Goal: Task Accomplishment & Management: Manage account settings

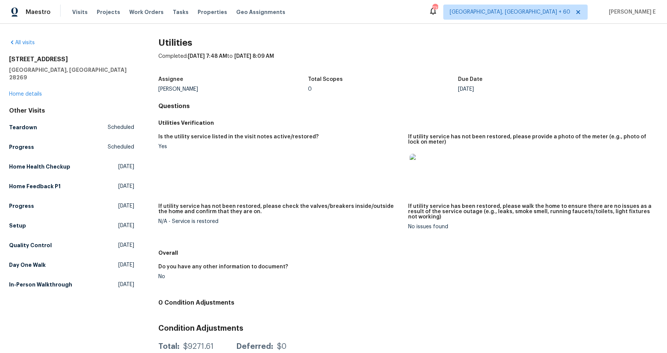
click at [417, 165] on img at bounding box center [422, 166] width 24 height 24
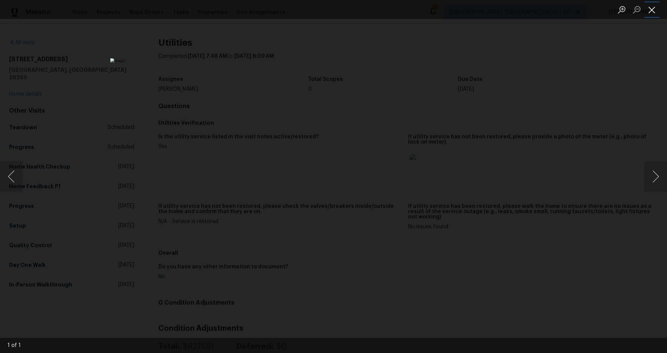
click at [652, 9] on button "Close lightbox" at bounding box center [652, 9] width 15 height 13
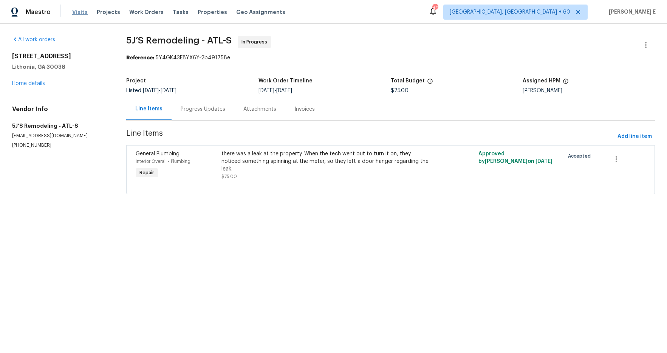
click at [77, 14] on span "Visits" at bounding box center [80, 12] width 16 height 8
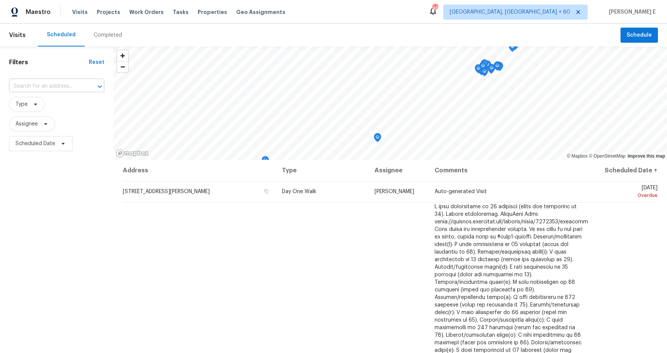
click at [49, 82] on input "text" at bounding box center [46, 87] width 74 height 12
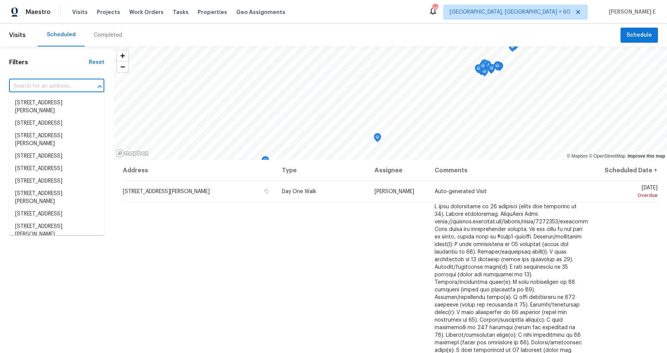
paste input "4437 Devonhill Ln, Charlotte, NC 28269"
type input "4437 Devonhill Ln, Charlotte, NC 28269"
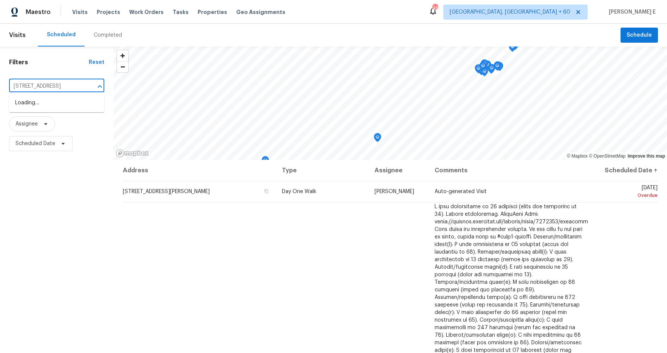
scroll to position [0, 28]
click at [49, 102] on li "4437 Devonhill Ln, Charlotte, NC 28269" at bounding box center [56, 103] width 95 height 12
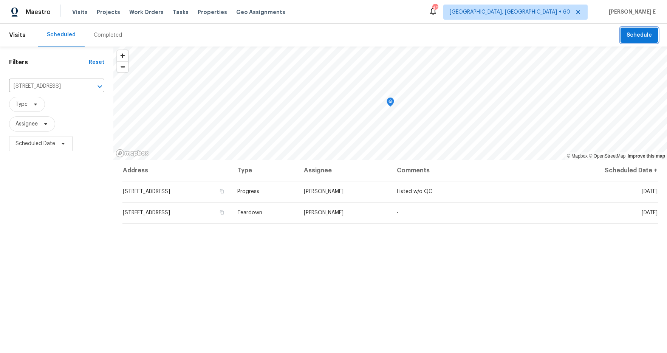
click at [638, 37] on span "Schedule" at bounding box center [639, 35] width 25 height 9
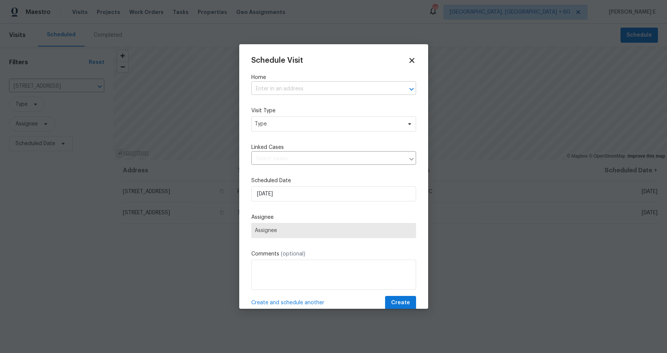
click at [282, 88] on input "text" at bounding box center [323, 89] width 144 height 12
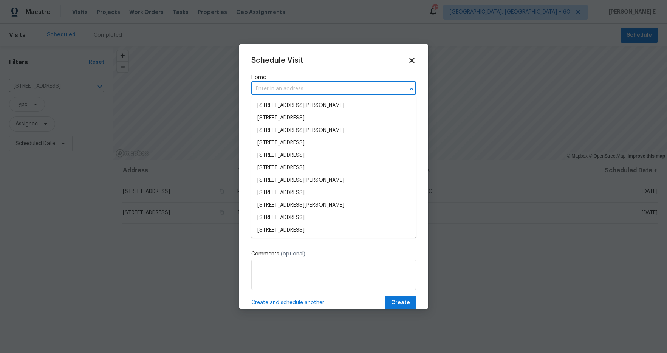
paste input "4437 Devonhill Ln, Charlotte, NC 28269"
type input "4437 Devonhill Ln, Charlotte, NC 28269"
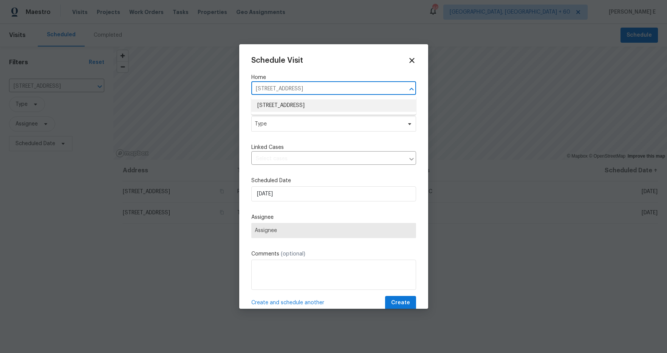
click at [300, 109] on li "4437 Devonhill Ln, Charlotte, NC 28269" at bounding box center [333, 105] width 165 height 12
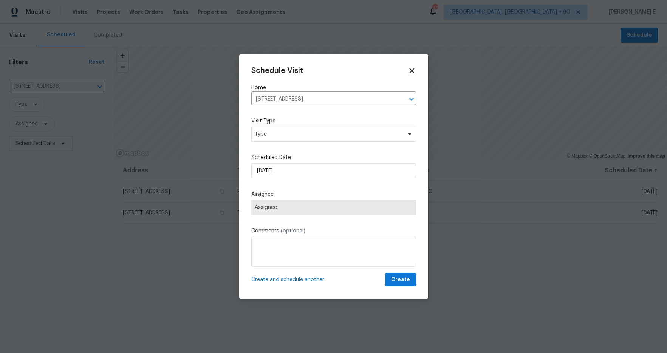
click at [283, 125] on div "Visit Type Type" at bounding box center [333, 129] width 165 height 25
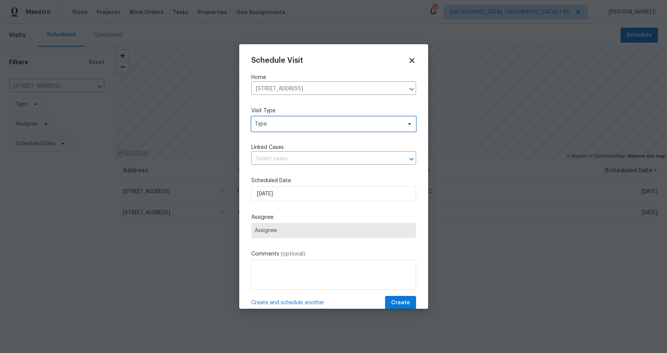
click at [282, 120] on span "Type" at bounding box center [328, 124] width 147 height 8
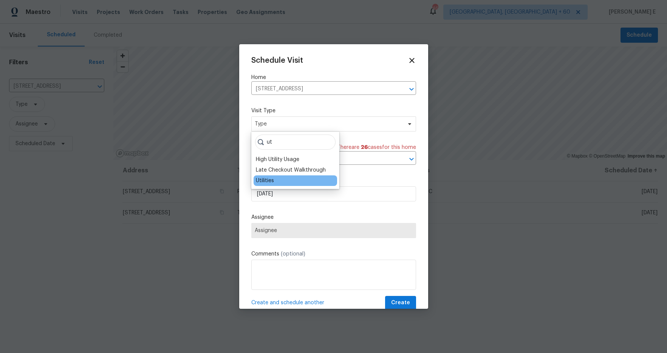
type input "ut"
click at [269, 180] on div "Utilities" at bounding box center [265, 181] width 18 height 8
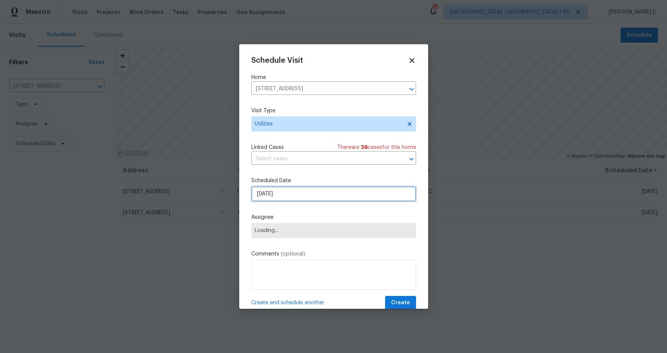
click at [300, 196] on input "25/09/2025" at bounding box center [333, 193] width 165 height 15
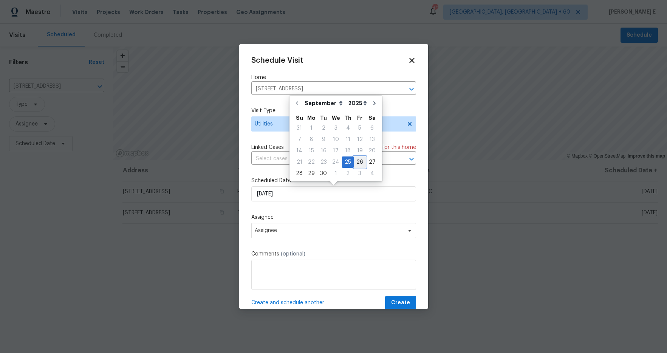
click at [356, 159] on div "26" at bounding box center [360, 162] width 12 height 11
type input "26/09/2025"
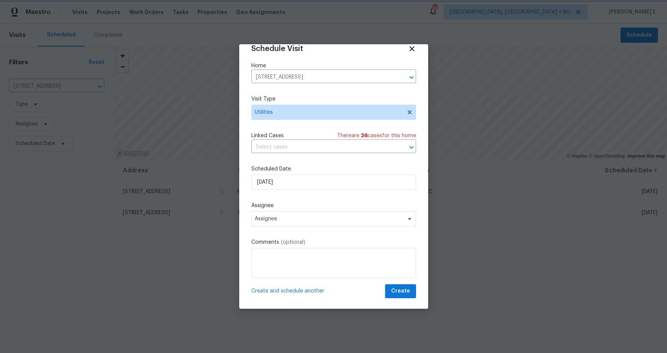
scroll to position [13, 0]
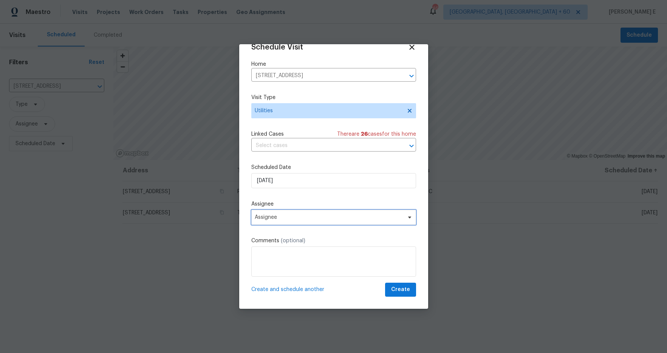
click at [300, 221] on span "Assignee" at bounding box center [333, 217] width 165 height 15
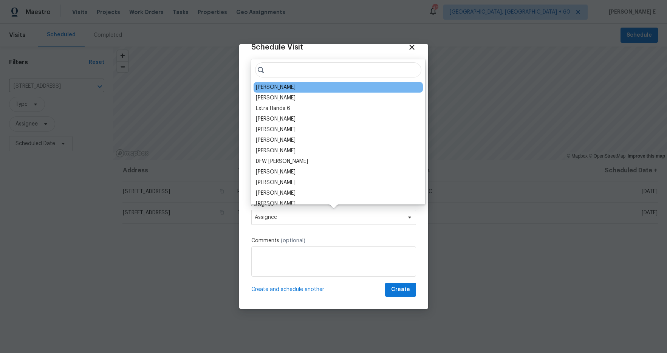
click at [272, 86] on div "[PERSON_NAME]" at bounding box center [276, 88] width 40 height 8
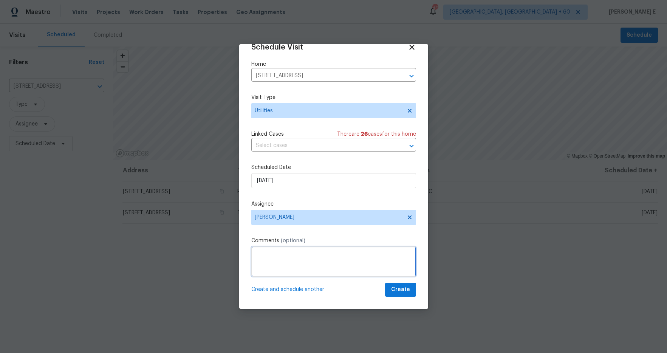
click at [279, 264] on textarea at bounding box center [333, 262] width 165 height 30
type textarea "G"
paste textarea "an appointment for tomorrow to turn the water on. They have scheduled it as an …"
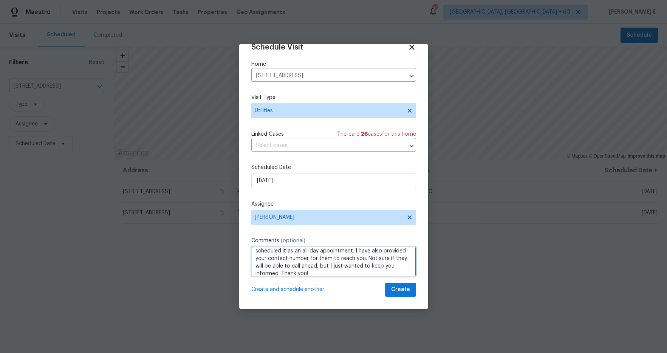
scroll to position [0, 0]
click at [265, 262] on textarea "Hello Dan, We an appointment for tomorrow to turn the water on. They have sched…" at bounding box center [333, 262] width 165 height 30
click at [317, 266] on textarea "Hello Dan, We set an appointment for tomorrow to turn the water on. They have s…" at bounding box center [333, 262] width 165 height 30
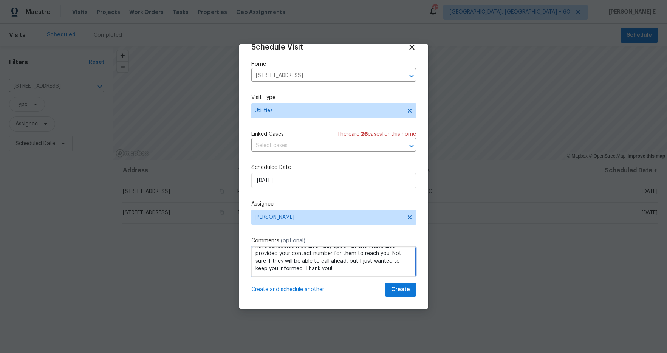
type textarea "Hello Dan, We set an appointment for tomorrow to turn the water on. They have s…"
click at [403, 289] on span "Create" at bounding box center [400, 289] width 19 height 9
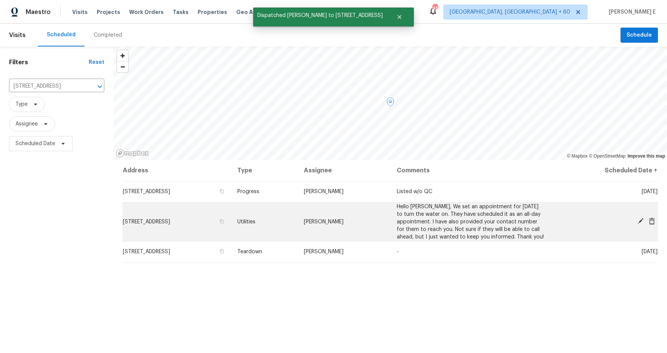
click at [170, 221] on span "4437 Devonhill Ln, Charlotte, NC 28269" at bounding box center [146, 221] width 47 height 5
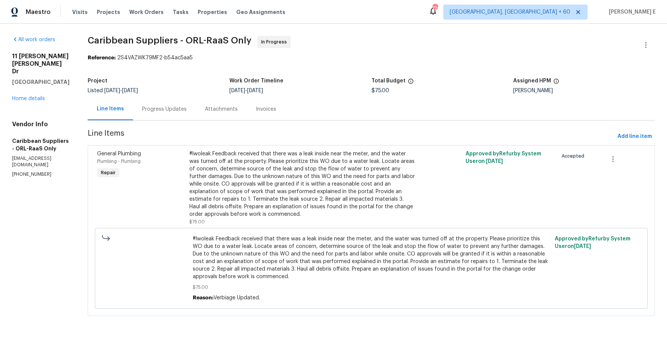
click at [178, 111] on div "Progress Updates" at bounding box center [164, 110] width 45 height 8
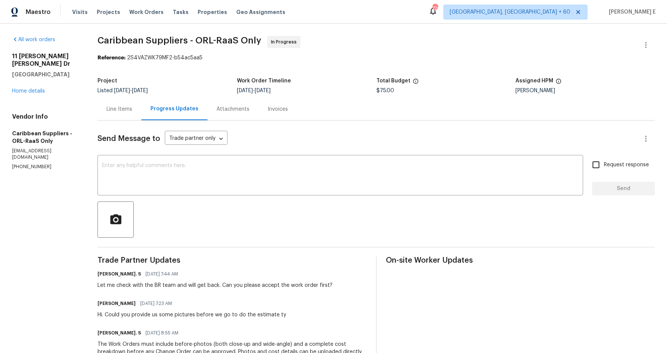
scroll to position [23, 0]
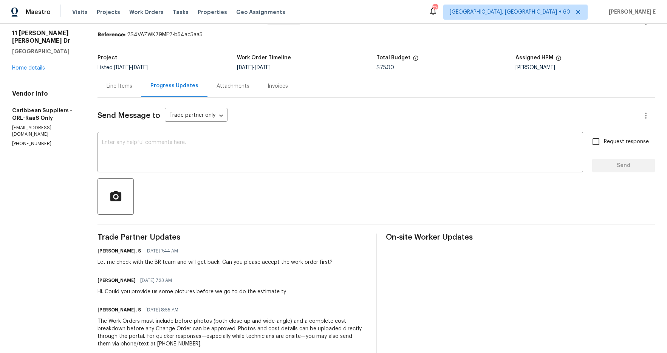
click at [126, 84] on div "Line Items" at bounding box center [120, 86] width 26 height 8
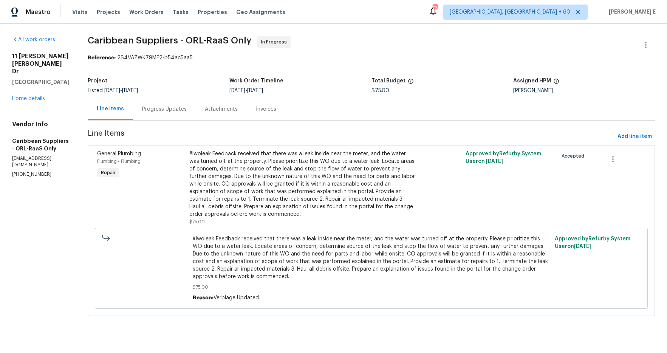
click at [172, 106] on div "Progress Updates" at bounding box center [164, 110] width 45 height 8
